Goal: Task Accomplishment & Management: Manage account settings

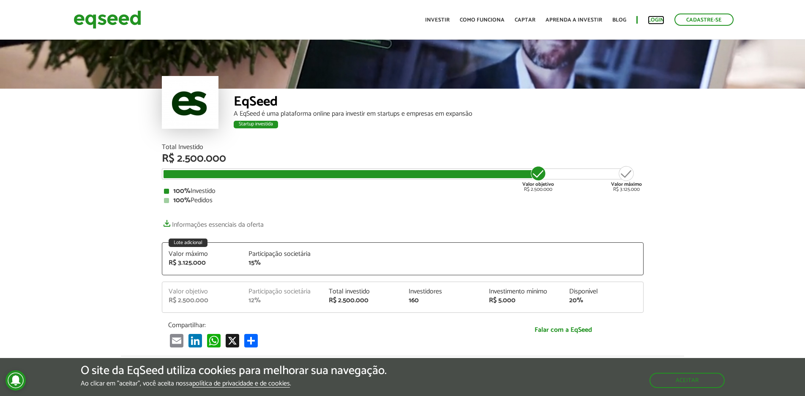
click at [655, 17] on link "Login" at bounding box center [656, 19] width 16 height 5
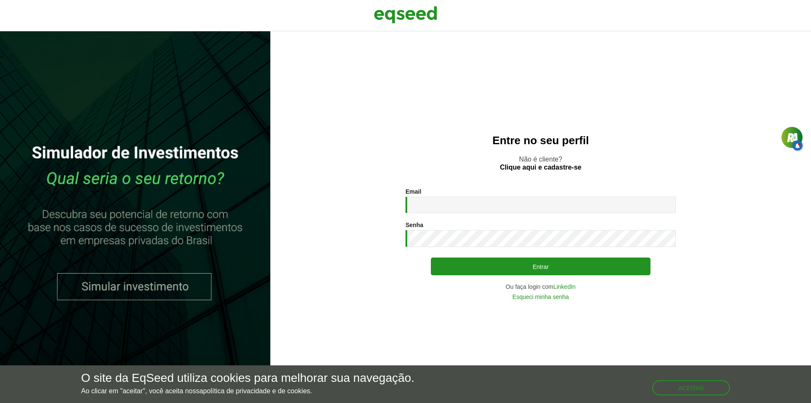
type input "**********"
click at [431, 257] on button "Entrar" at bounding box center [541, 266] width 220 height 18
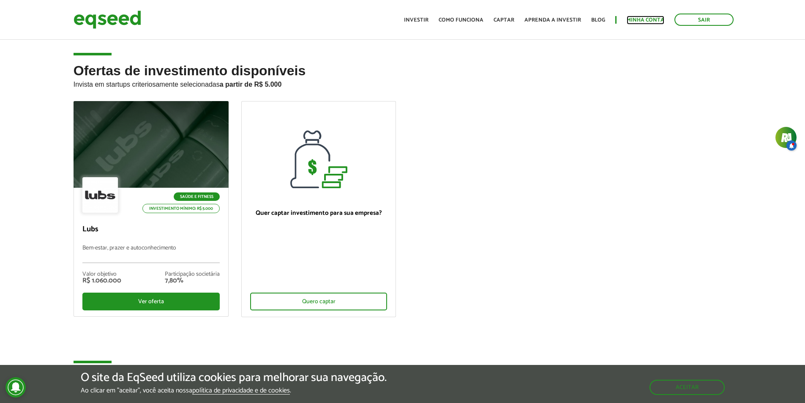
click at [636, 19] on link "Minha conta" at bounding box center [646, 19] width 38 height 5
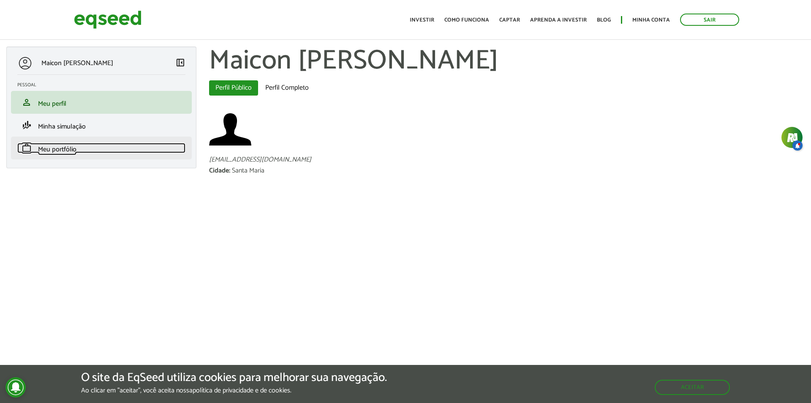
click at [69, 148] on span "Meu portfólio" at bounding box center [57, 149] width 38 height 11
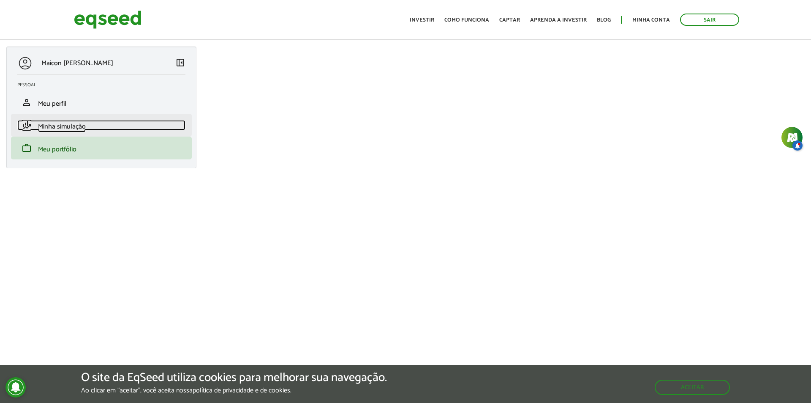
click at [109, 127] on link "finance_mode Minha simulação" at bounding box center [101, 125] width 168 height 10
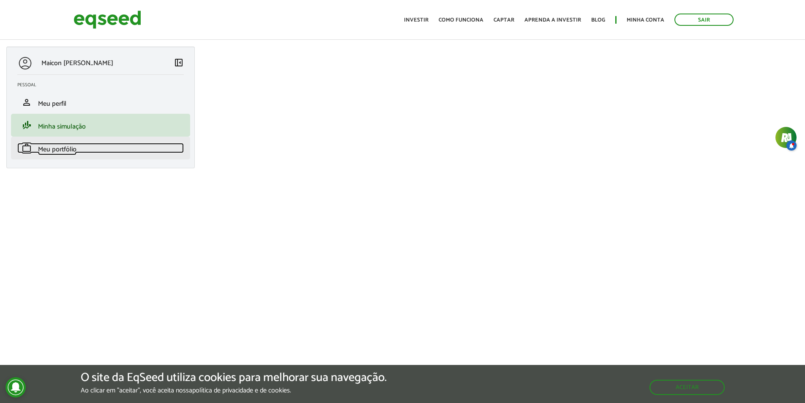
click at [78, 150] on link "work Meu portfólio" at bounding box center [100, 148] width 166 height 10
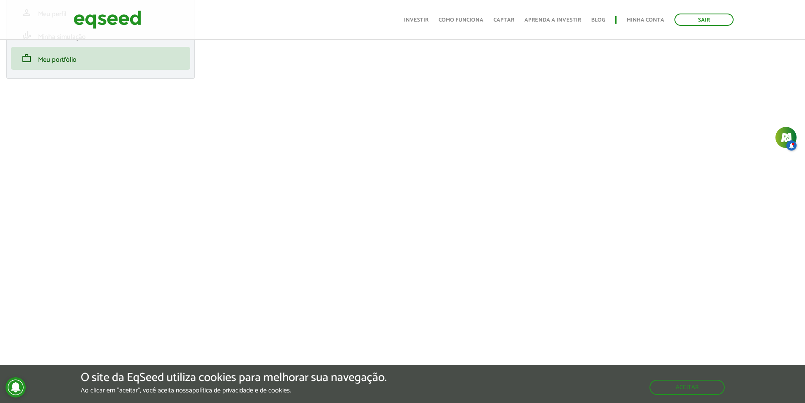
scroll to position [127, 0]
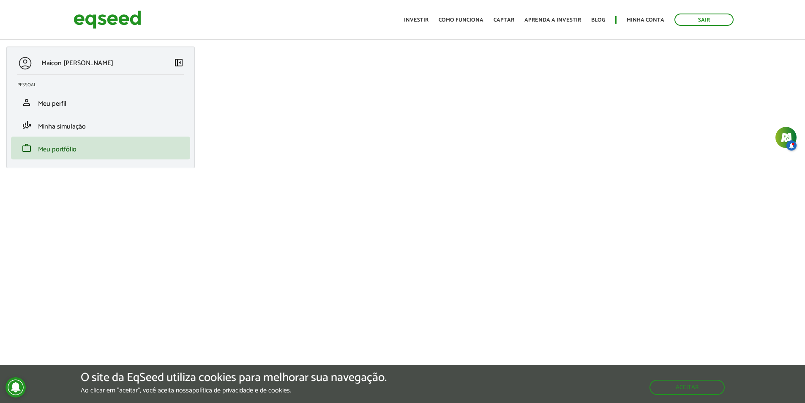
scroll to position [127, 0]
